Goal: Book appointment/travel/reservation

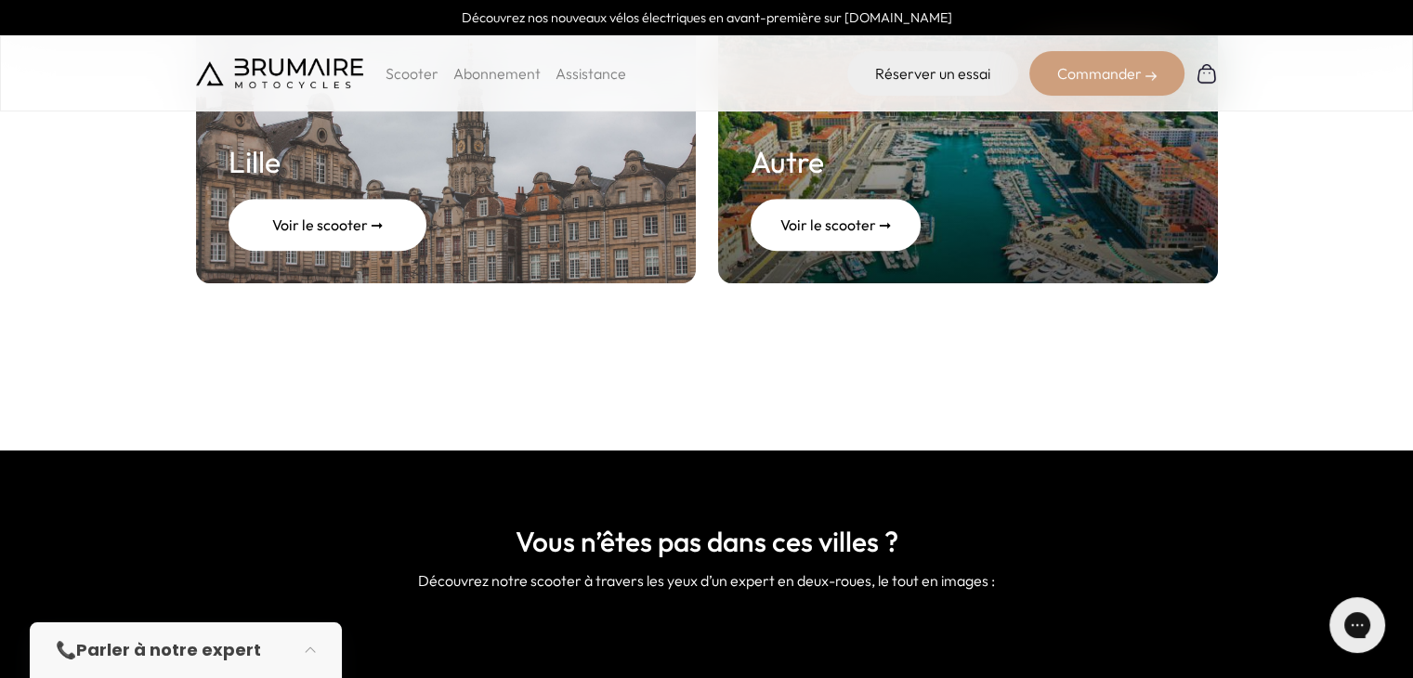
scroll to position [1115, 0]
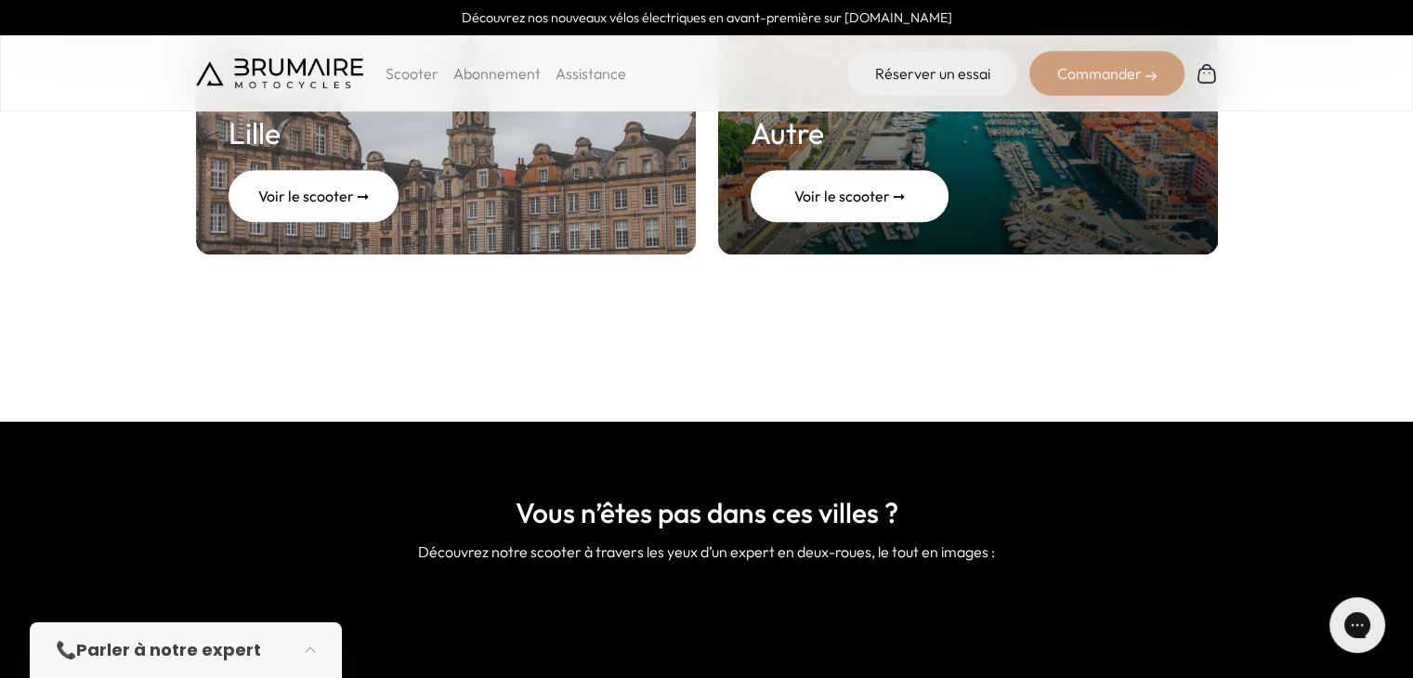
click at [868, 198] on div "Voir le scooter ➞" at bounding box center [849, 196] width 198 height 52
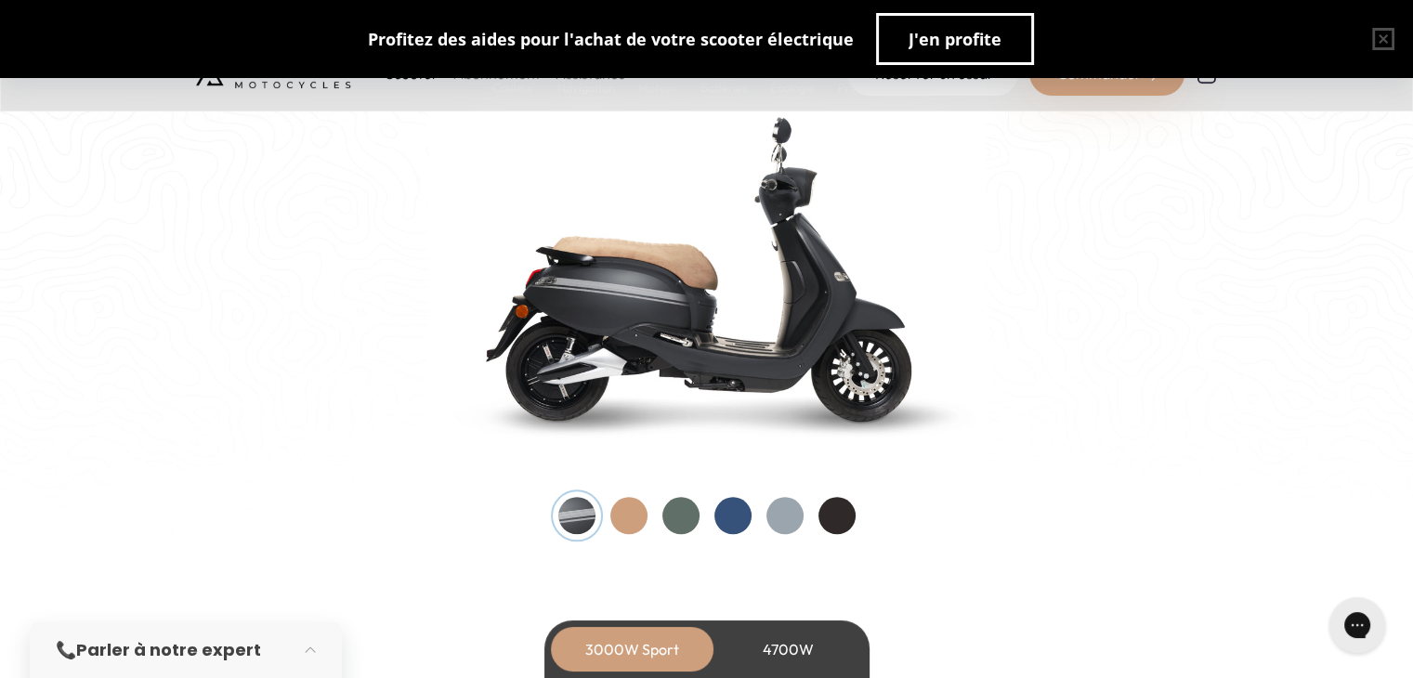
scroll to position [1919, 0]
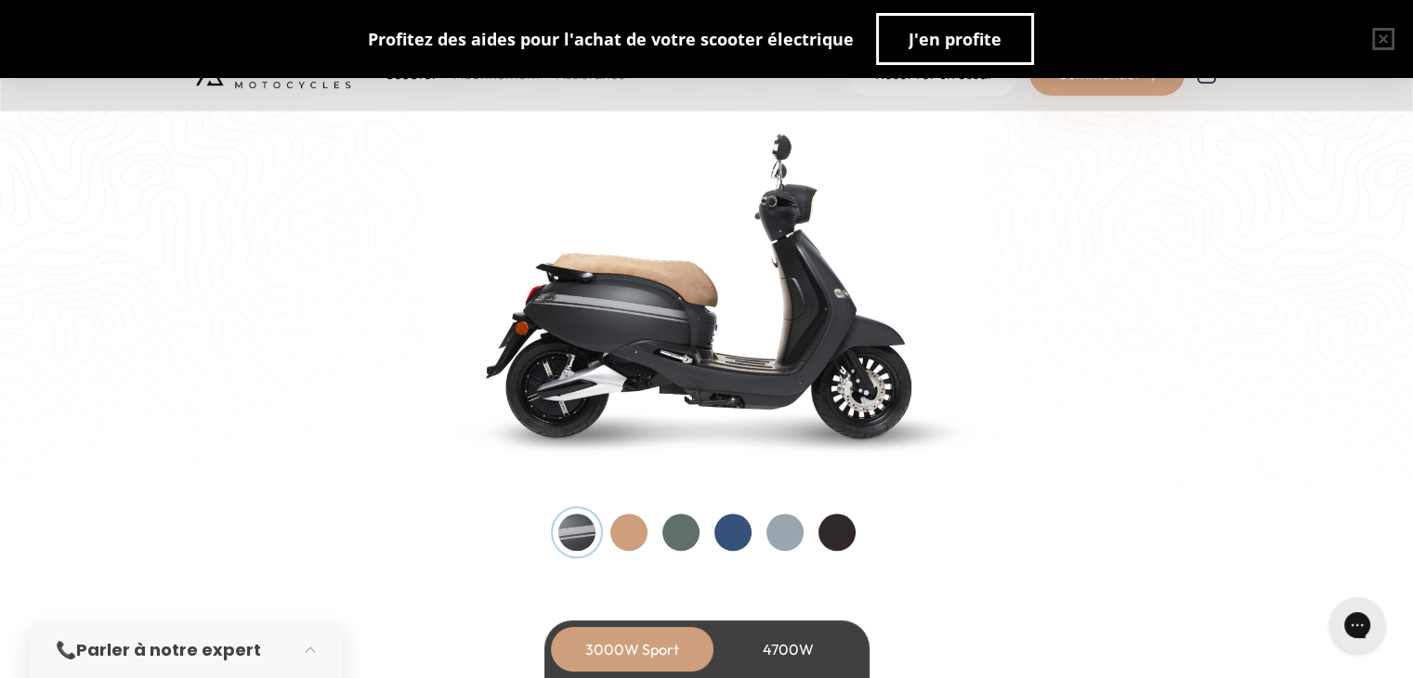
click at [629, 534] on div at bounding box center [628, 532] width 37 height 37
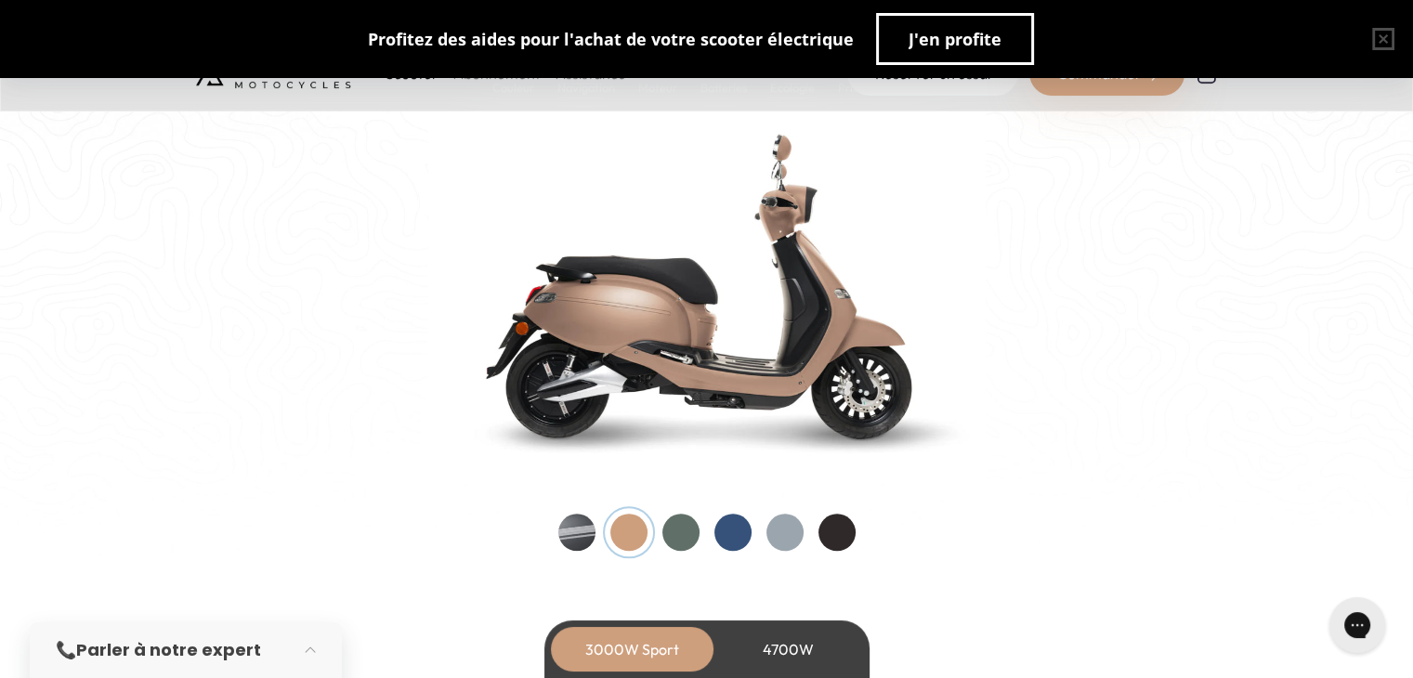
click at [680, 525] on div at bounding box center [680, 532] width 37 height 37
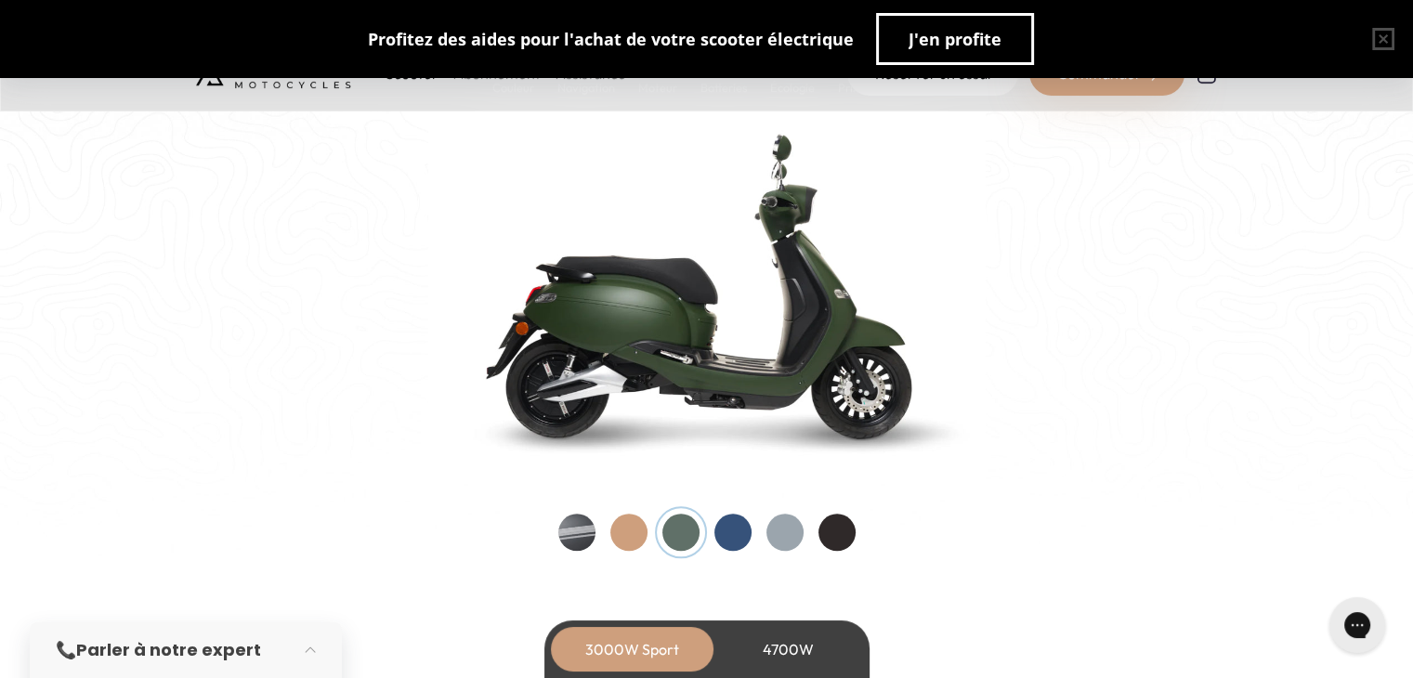
click at [721, 523] on div at bounding box center [732, 532] width 37 height 37
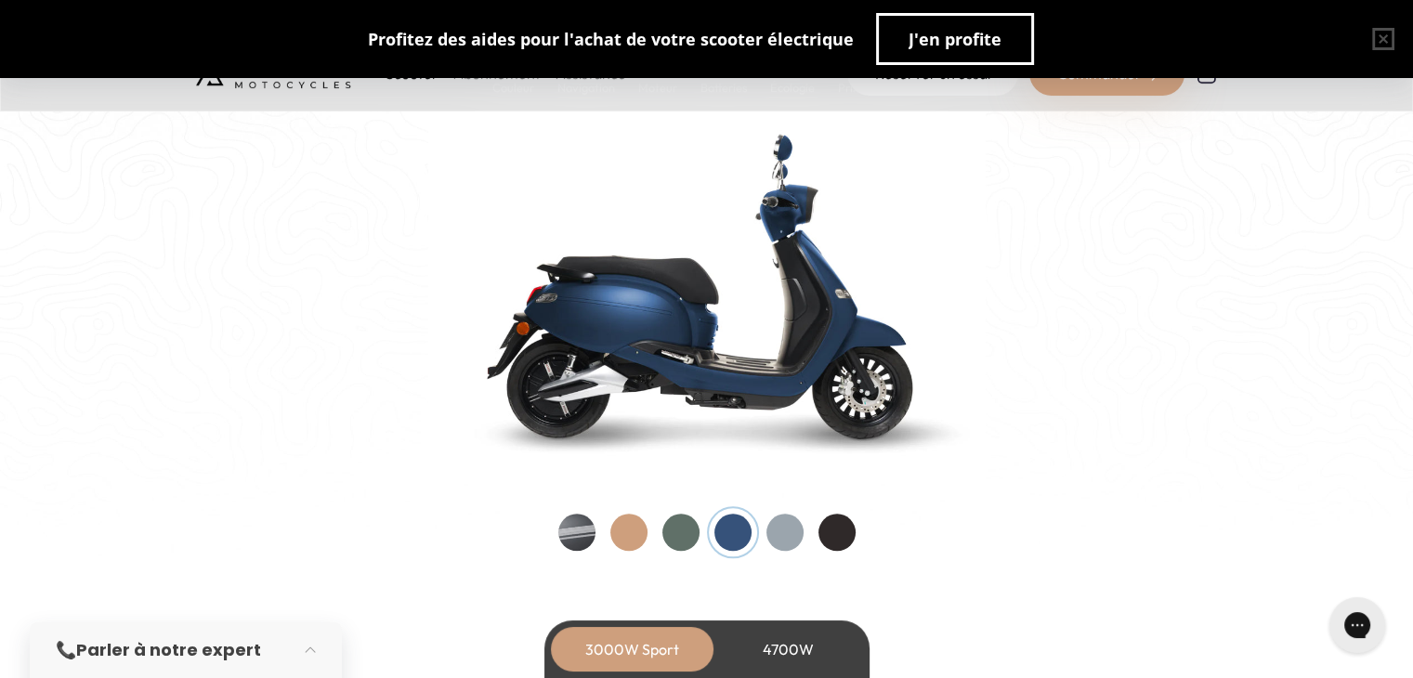
click at [777, 531] on div at bounding box center [784, 532] width 37 height 37
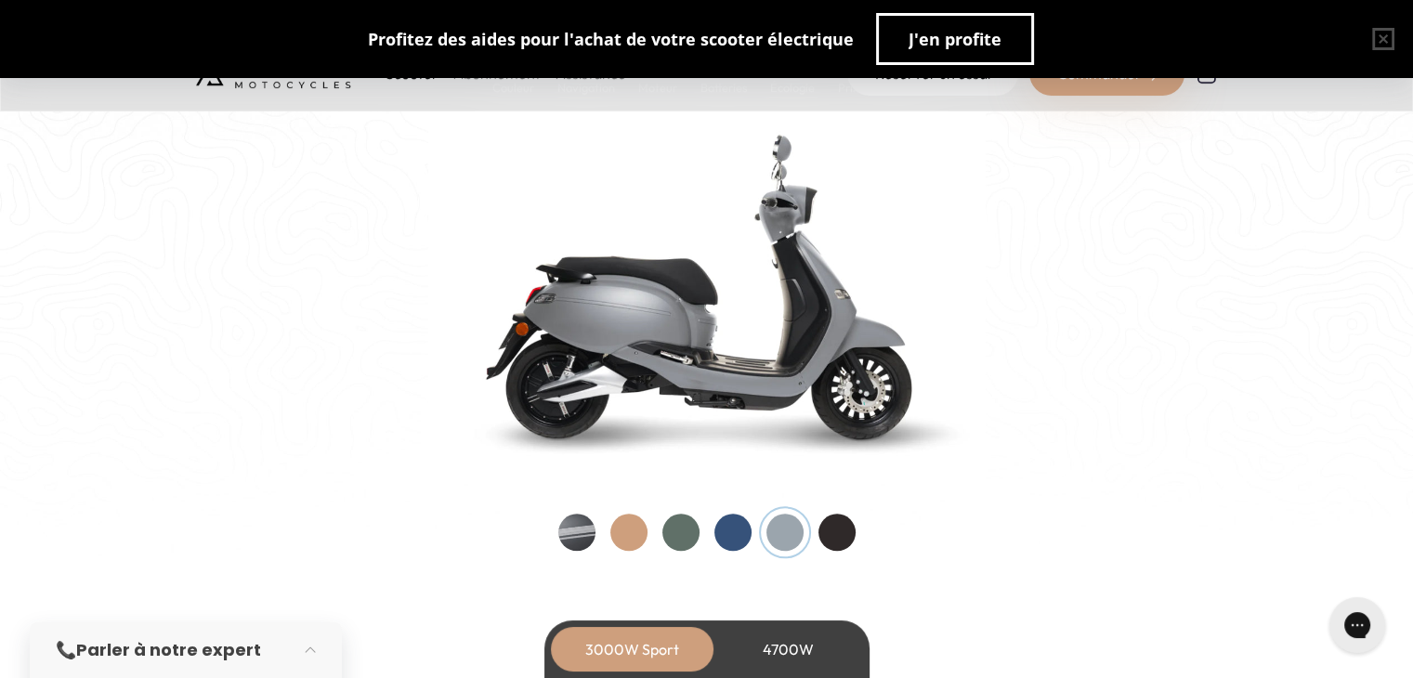
click at [847, 535] on div at bounding box center [836, 532] width 37 height 37
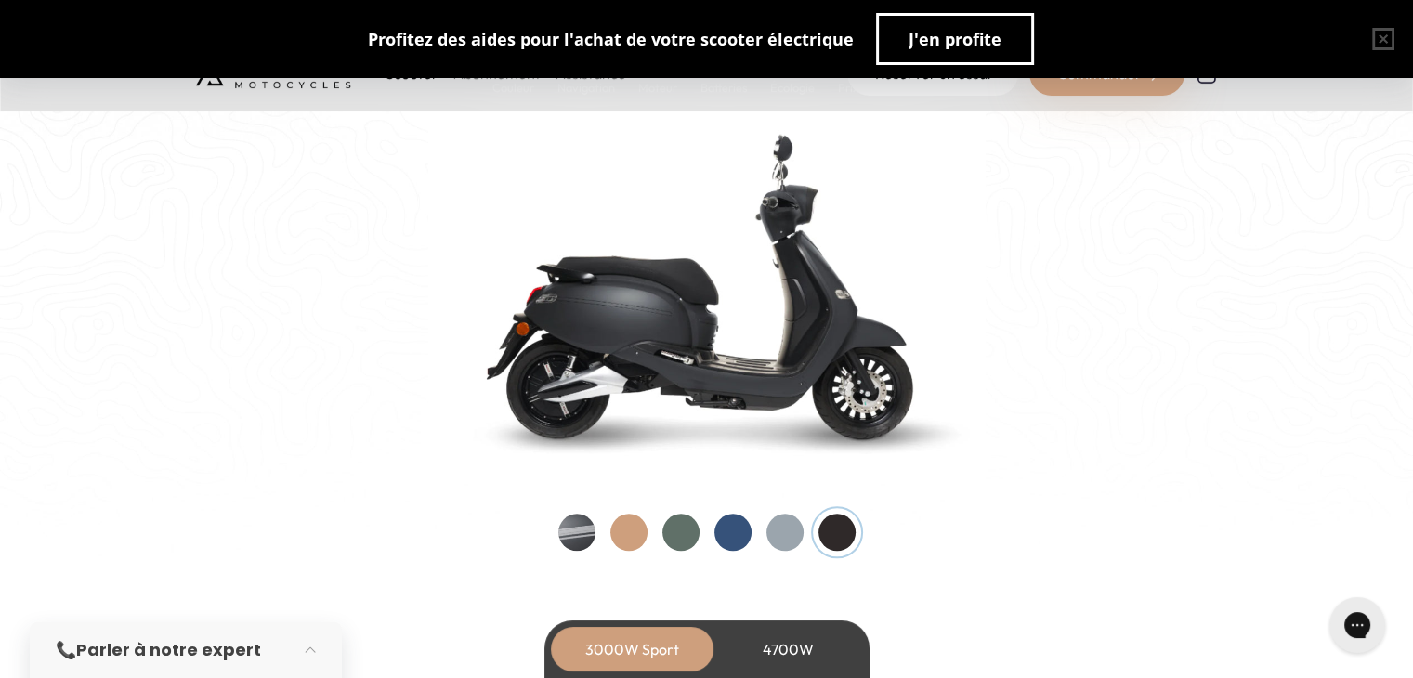
click at [738, 528] on div at bounding box center [732, 532] width 37 height 37
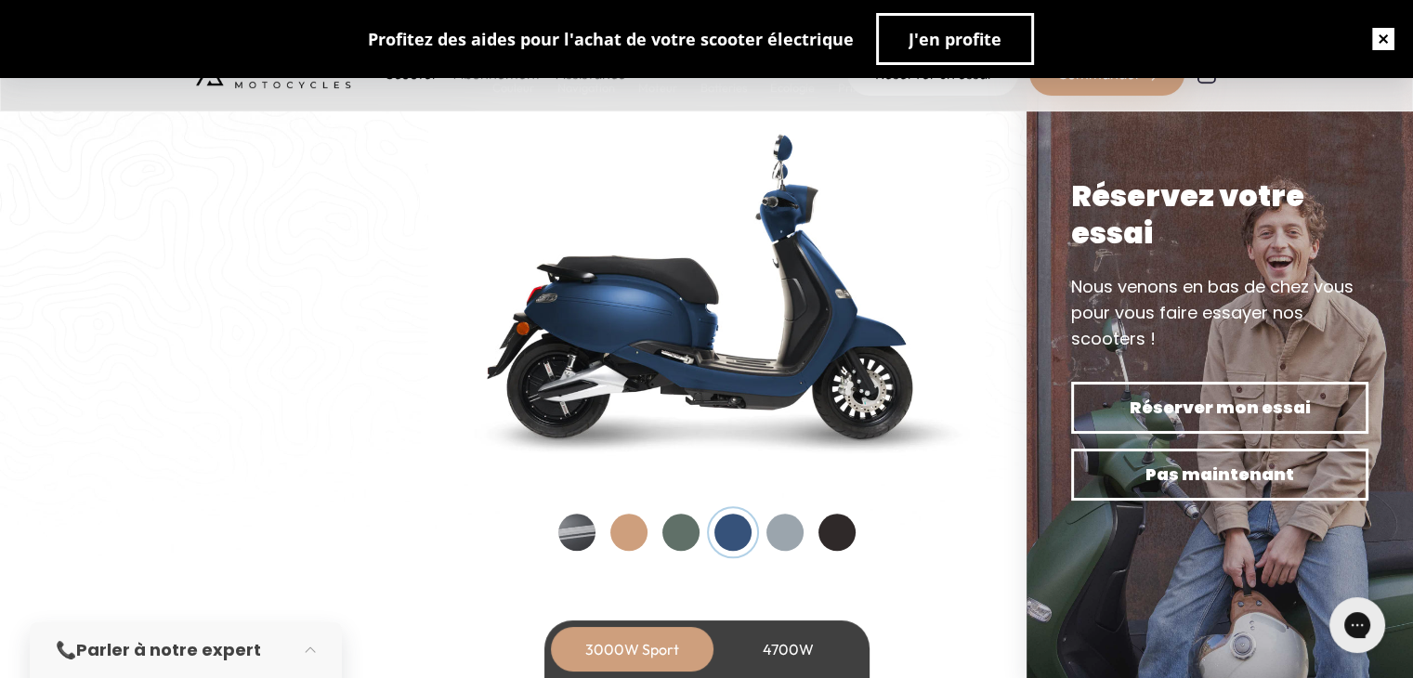
click at [1385, 36] on button "button" at bounding box center [1382, 38] width 59 height 59
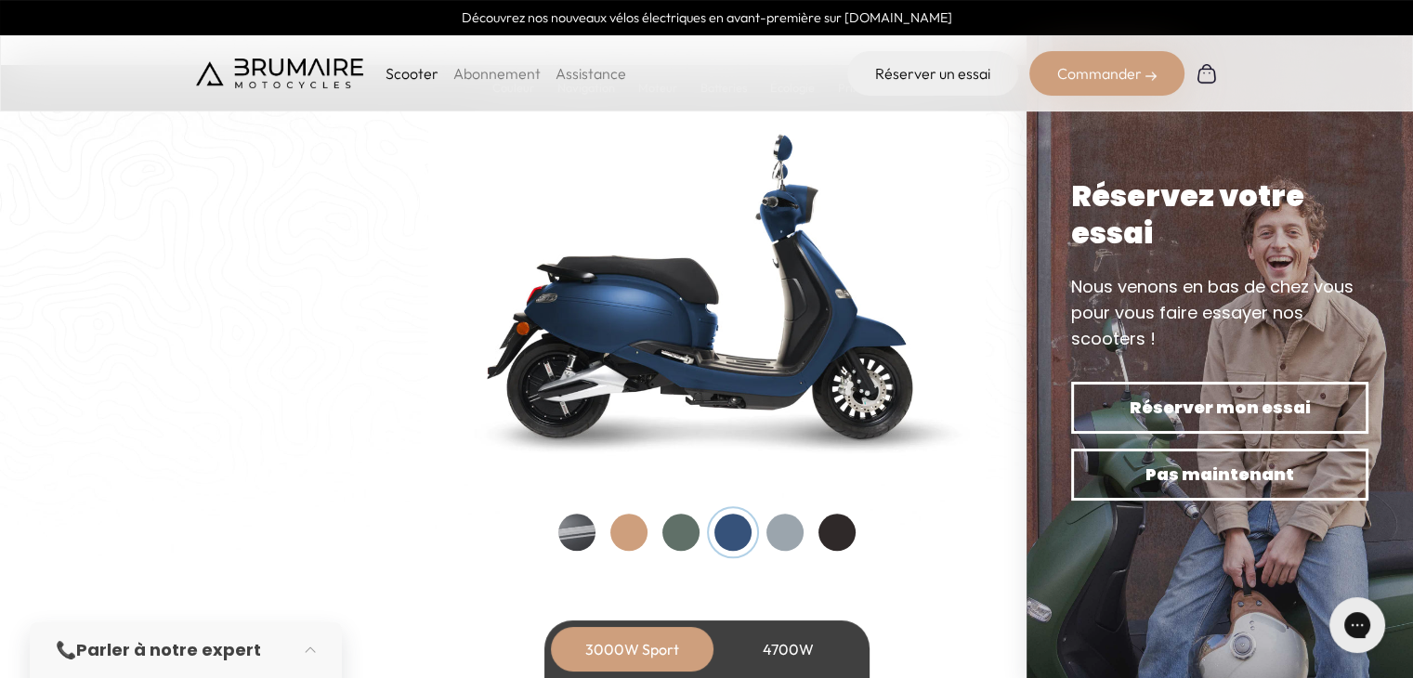
drag, startPoint x: 966, startPoint y: 241, endPoint x: 935, endPoint y: 348, distance: 112.0
click at [965, 242] on img at bounding box center [706, 284] width 557 height 398
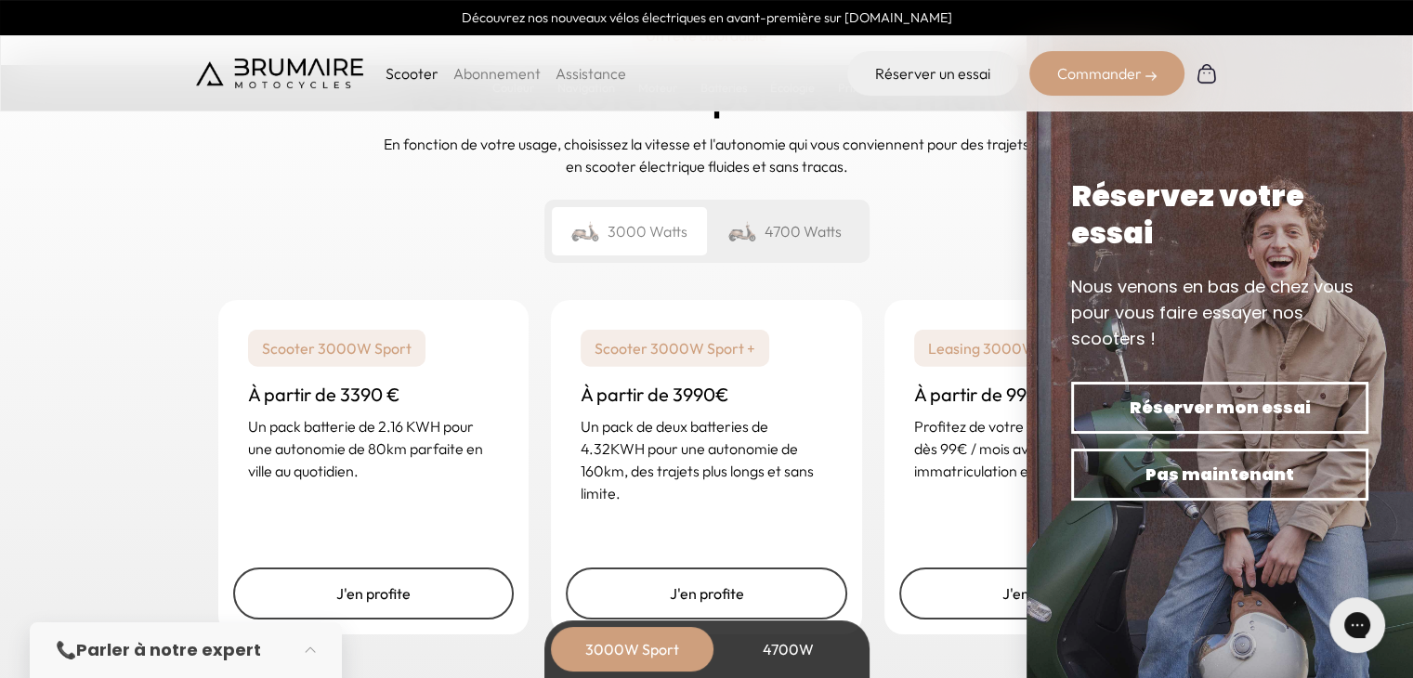
scroll to position [4458, 0]
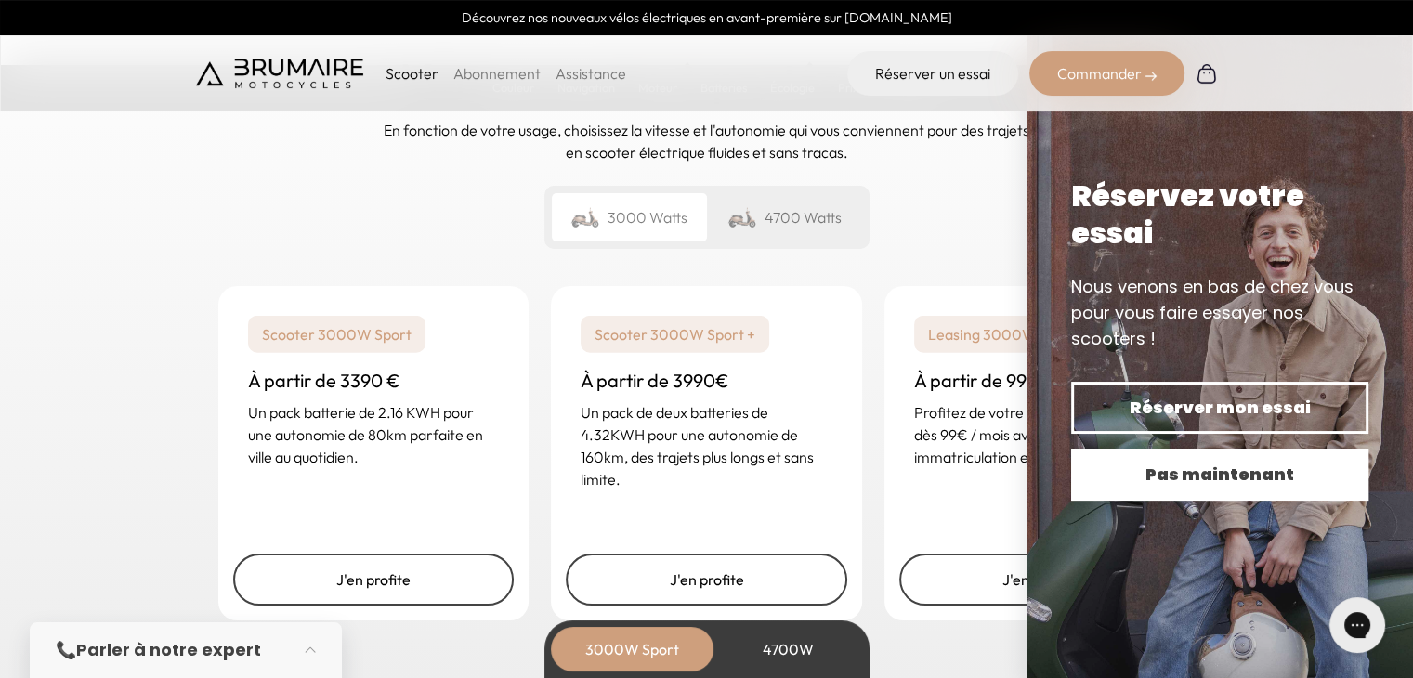
click at [1255, 471] on span "Pas maintenant" at bounding box center [1219, 475] width 232 height 26
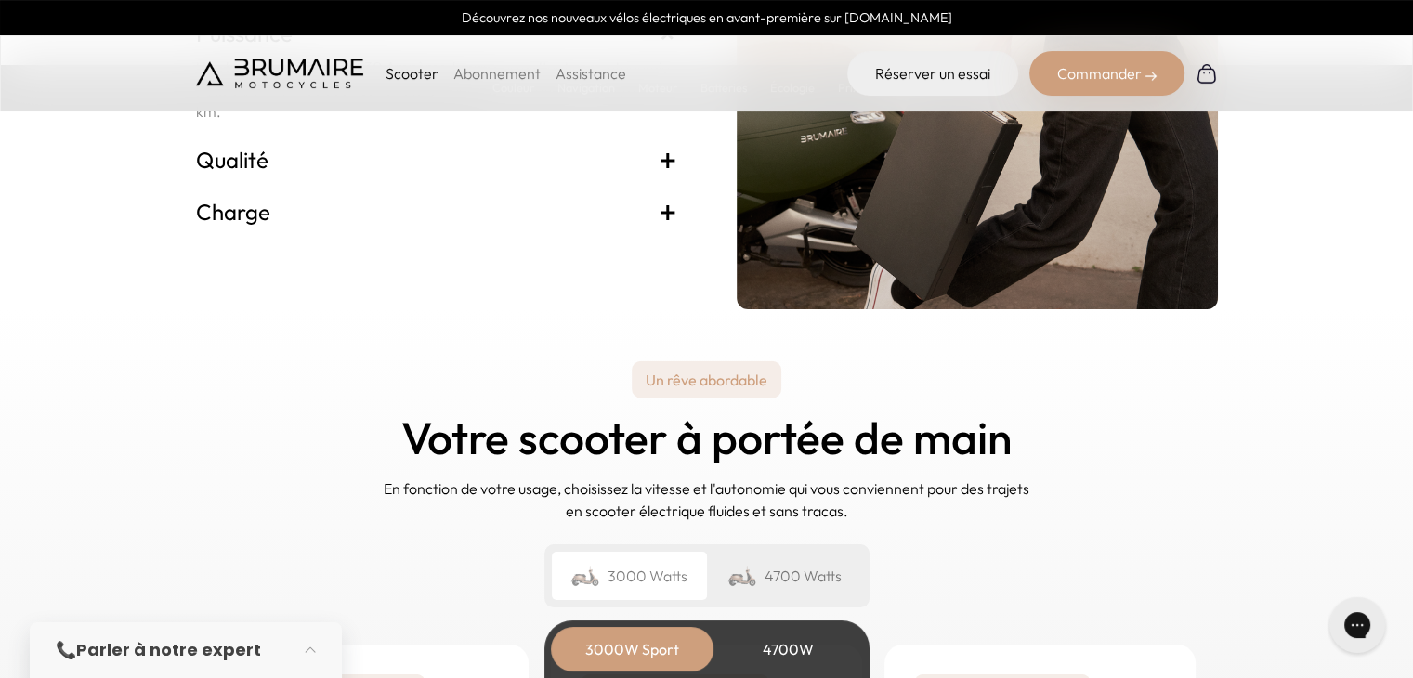
scroll to position [4064, 0]
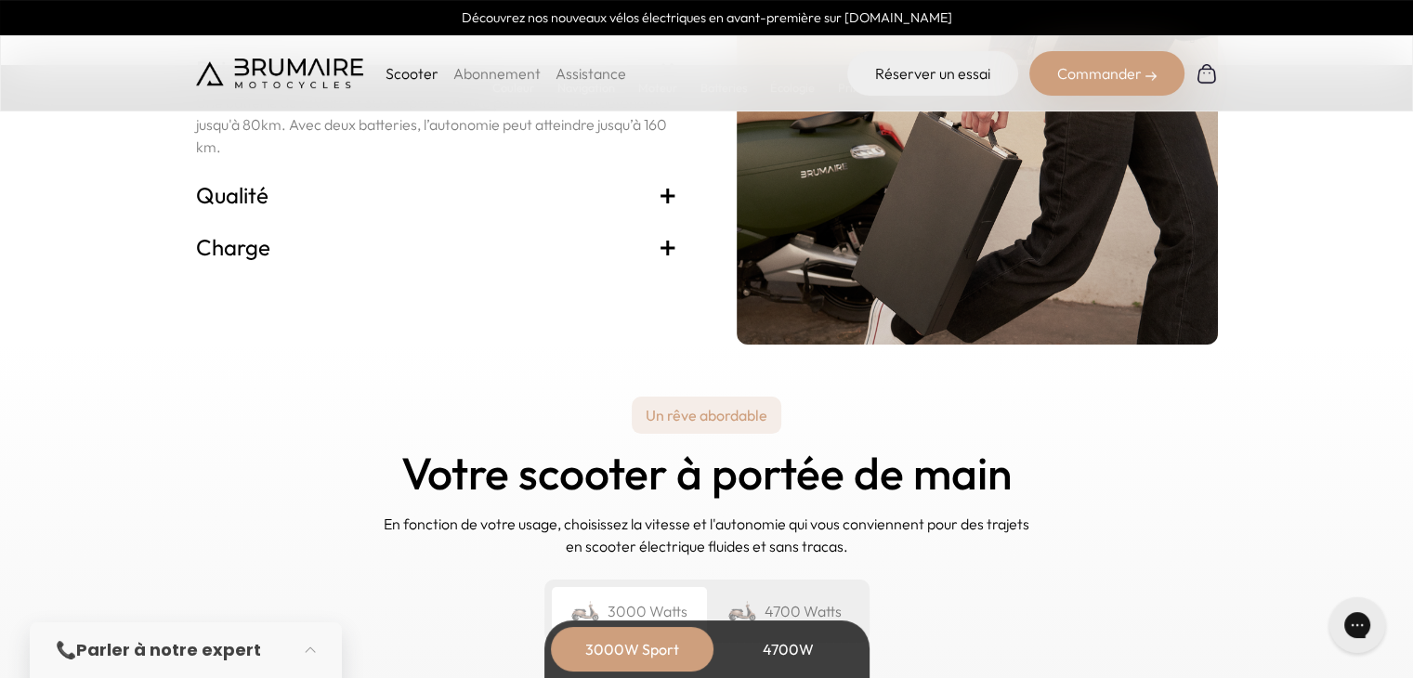
click at [663, 193] on span "+" at bounding box center [668, 195] width 19 height 30
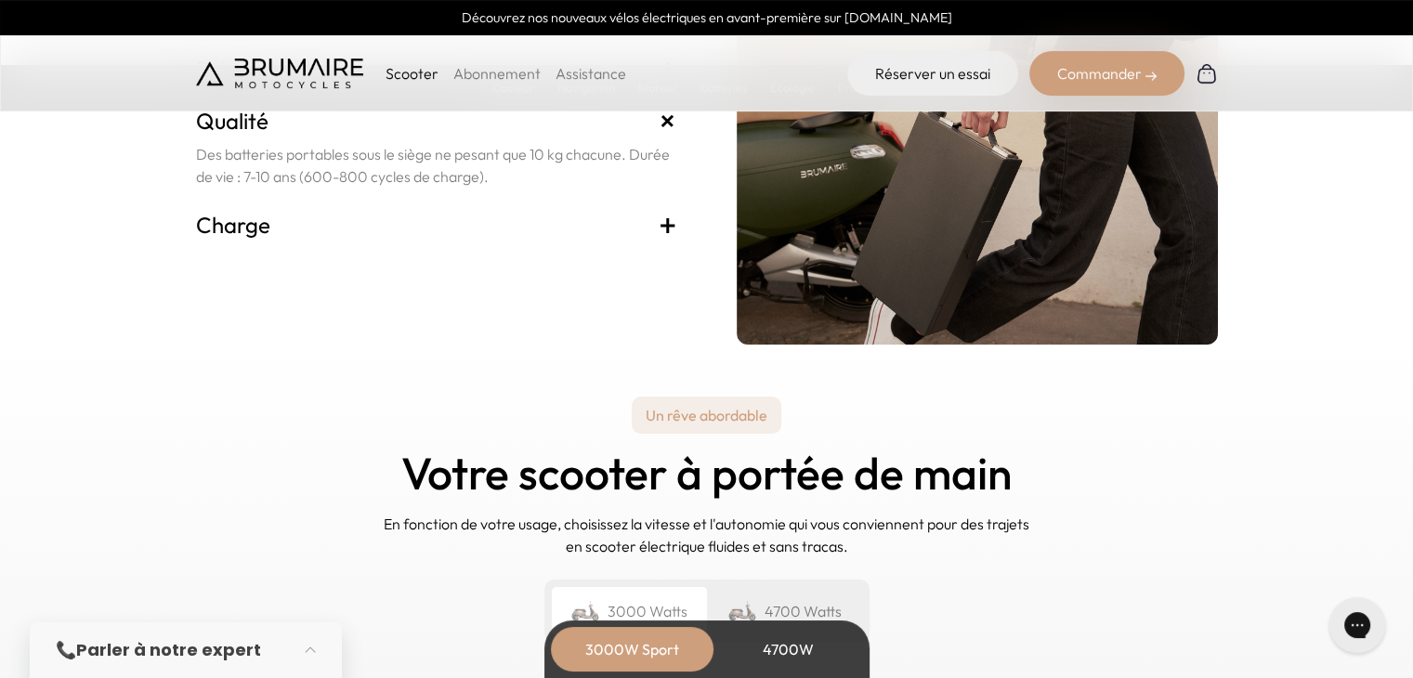
click at [666, 227] on span "+" at bounding box center [668, 225] width 19 height 30
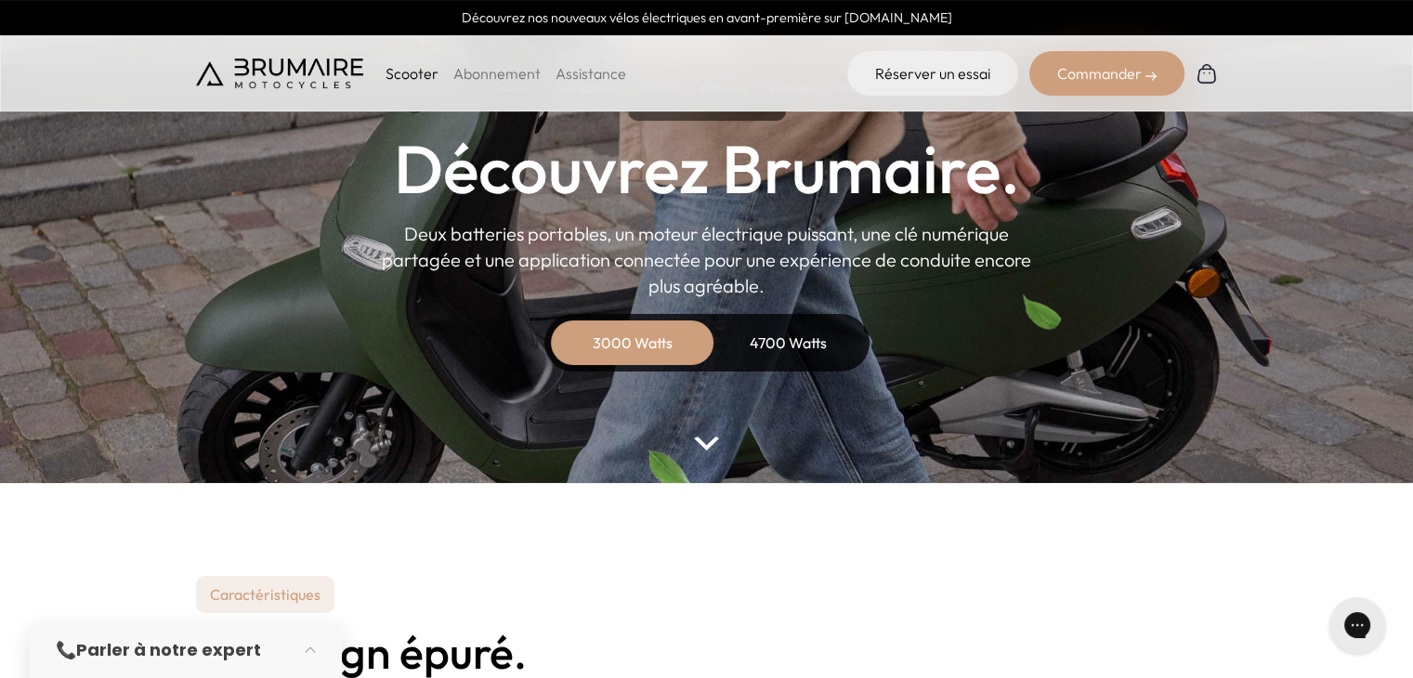
scroll to position [0, 0]
